Goal: Find specific page/section: Find specific page/section

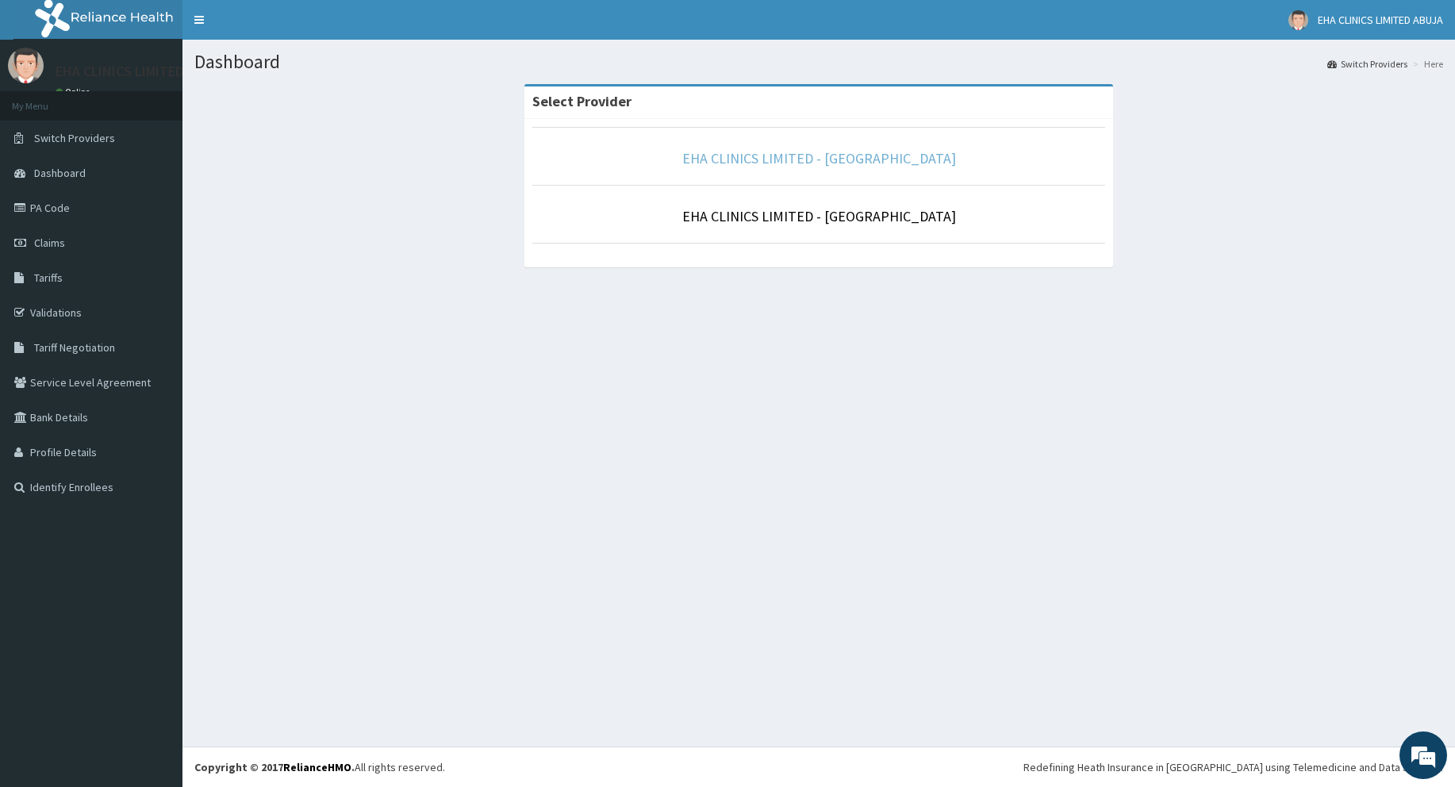
click at [829, 156] on link "EHA CLINICS LIMITED - [GEOGRAPHIC_DATA]" at bounding box center [819, 158] width 274 height 18
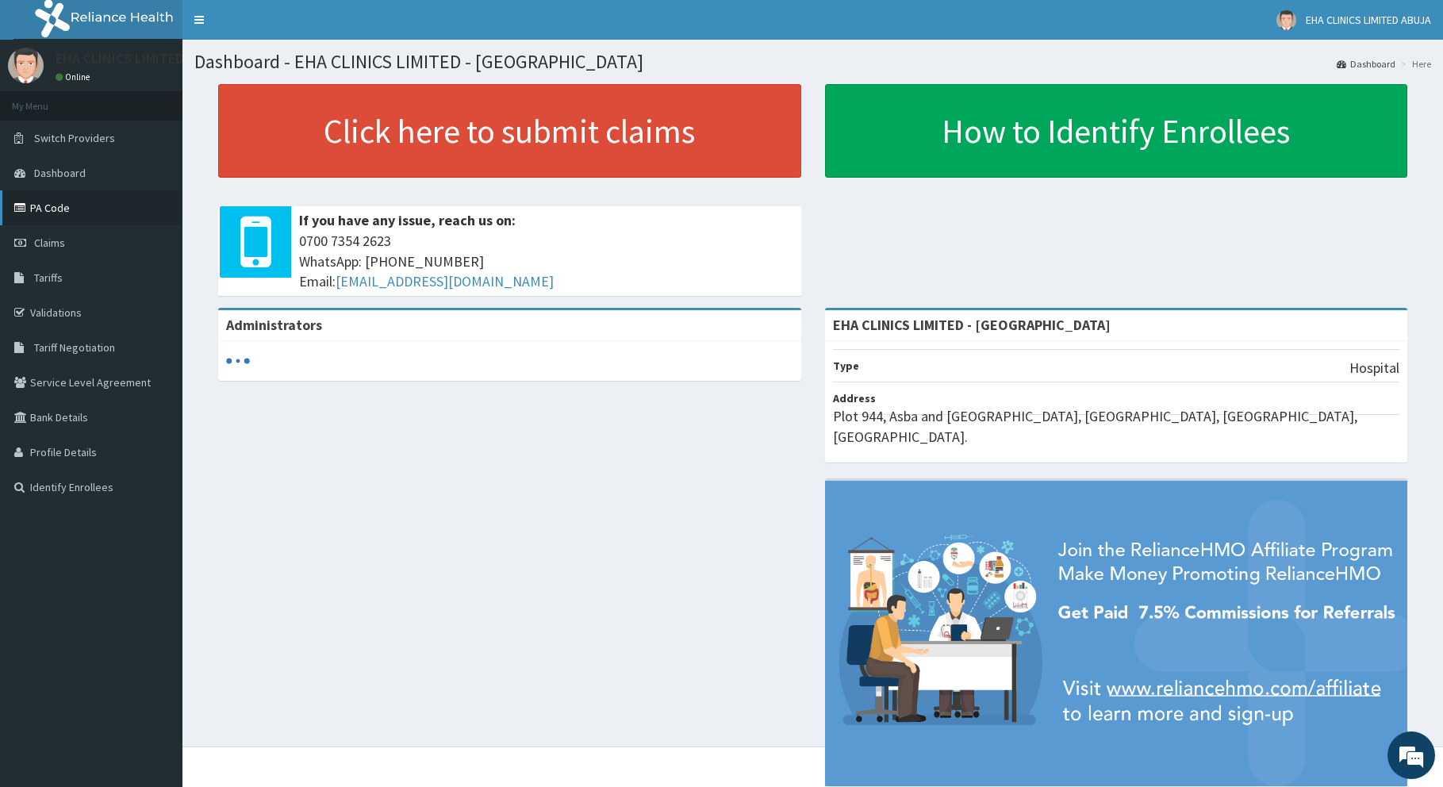
click at [75, 207] on link "PA Code" at bounding box center [91, 207] width 182 height 35
